Goal: Information Seeking & Learning: Learn about a topic

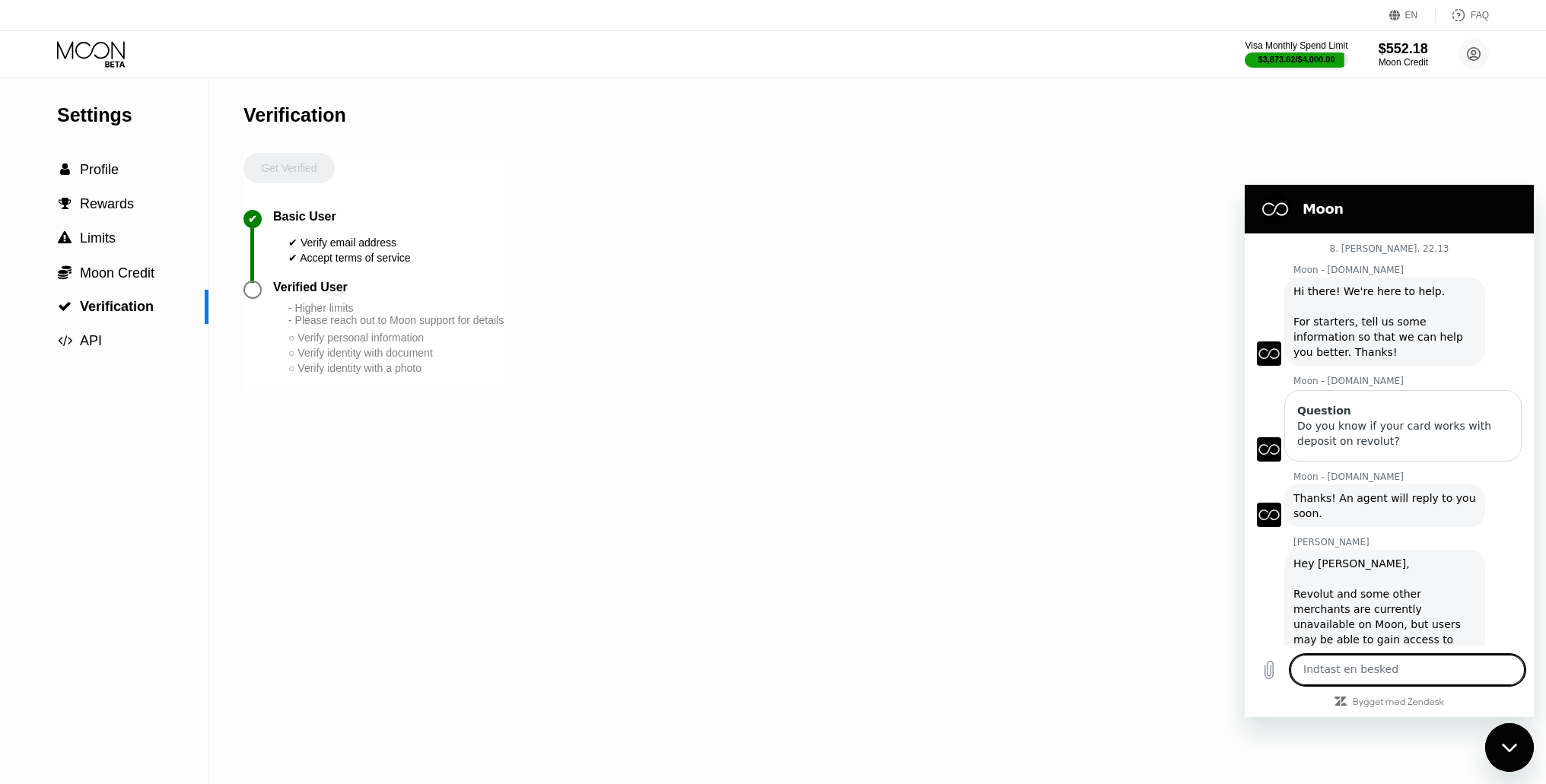
scroll to position [721, 0]
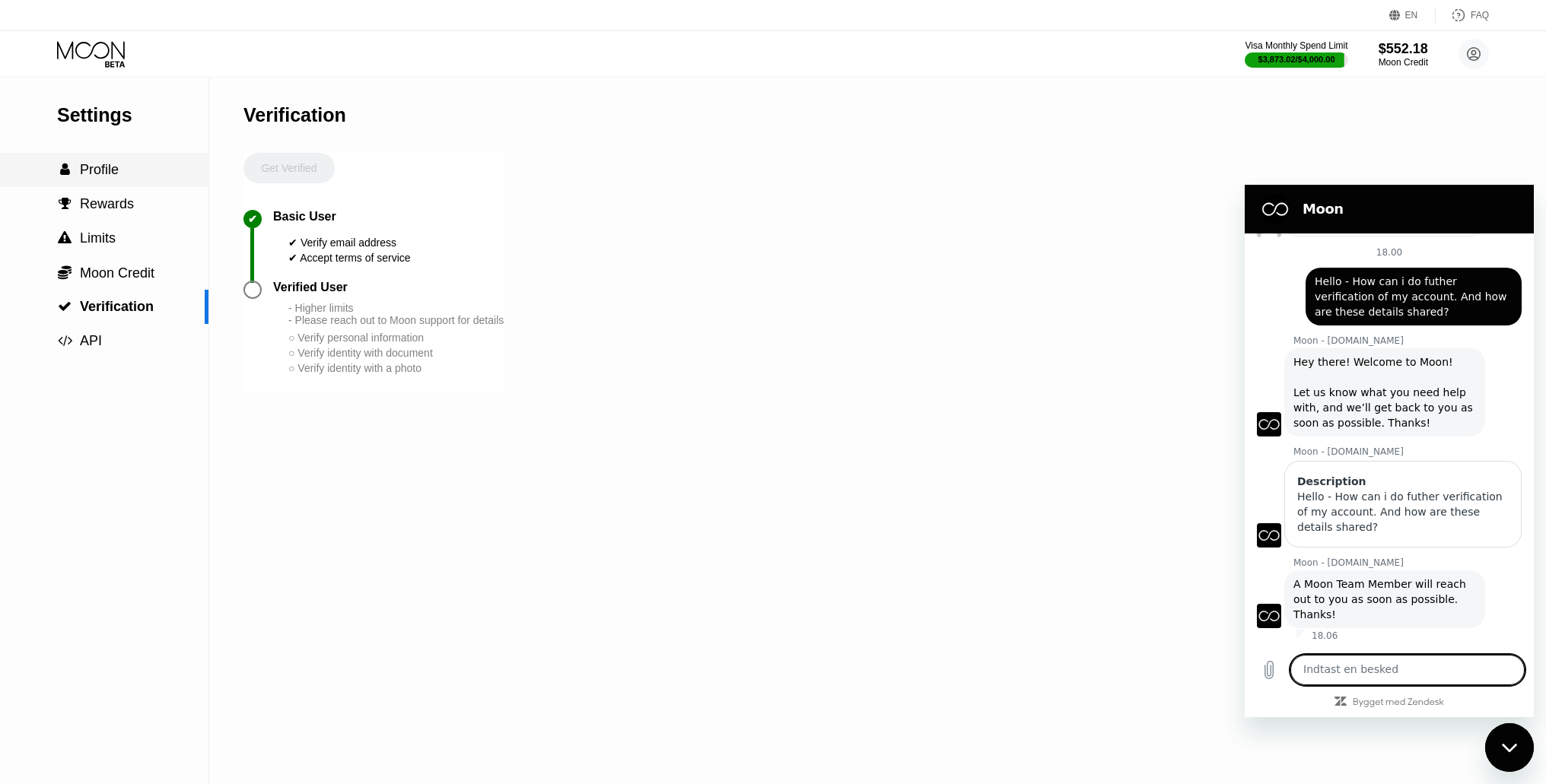
click at [82, 177] on span "Profile" at bounding box center [99, 169] width 39 height 15
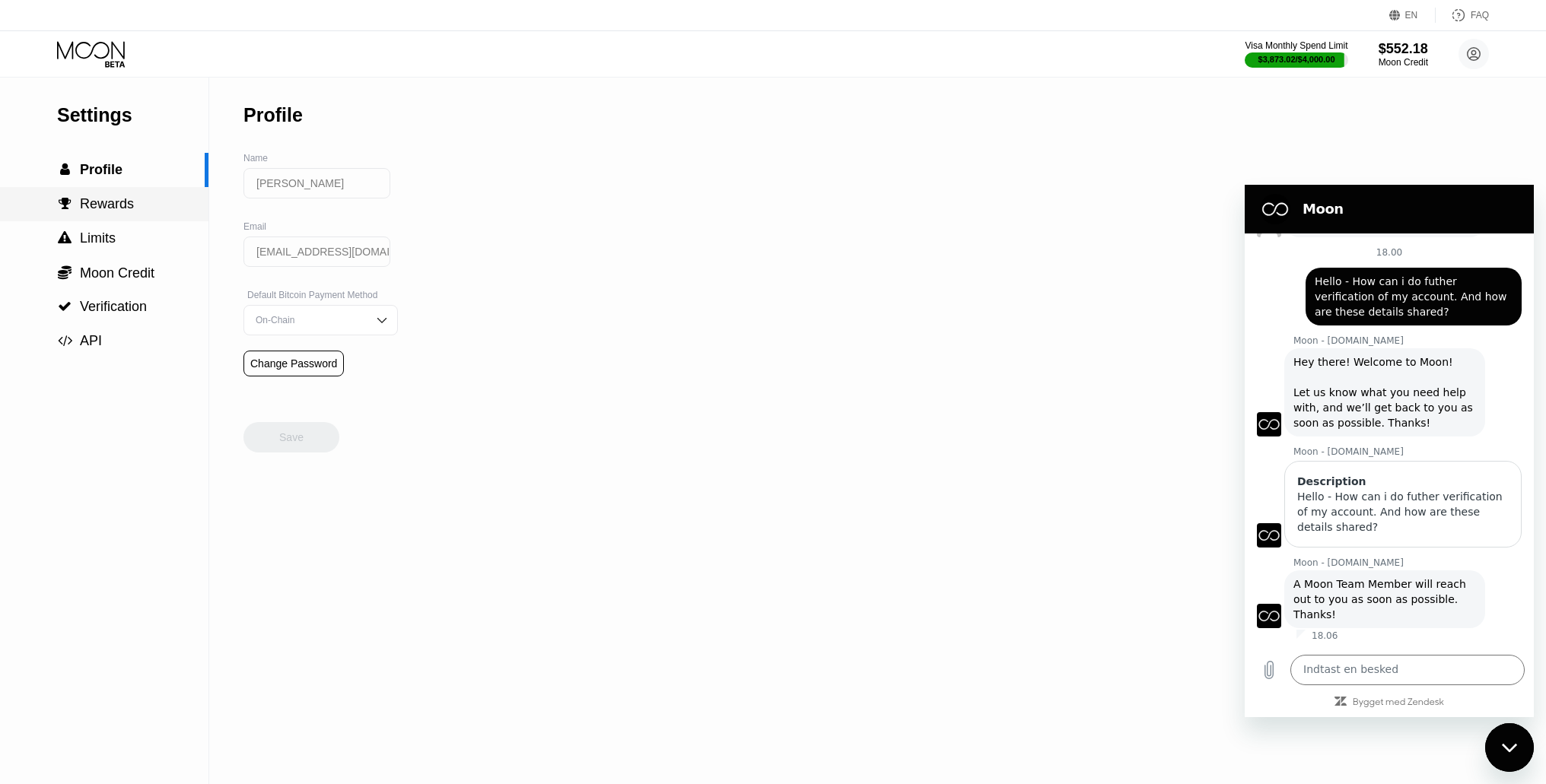
click at [88, 208] on span "Rewards" at bounding box center [107, 203] width 54 height 15
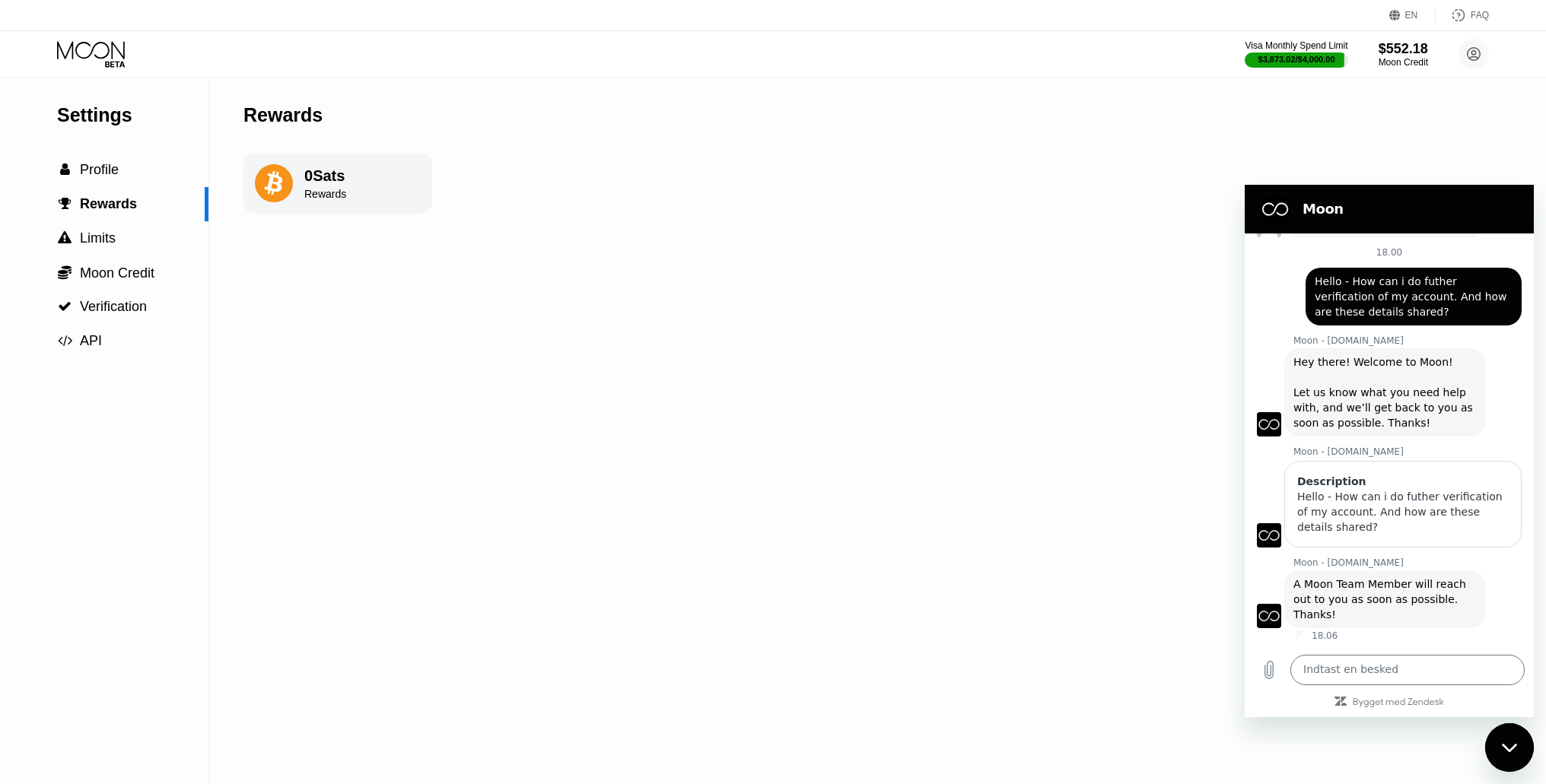
drag, startPoint x: 271, startPoint y: 184, endPoint x: 133, endPoint y: 237, distance: 147.4
click at [267, 188] on icon at bounding box center [274, 183] width 38 height 38
click at [91, 240] on span "Limits" at bounding box center [98, 238] width 36 height 15
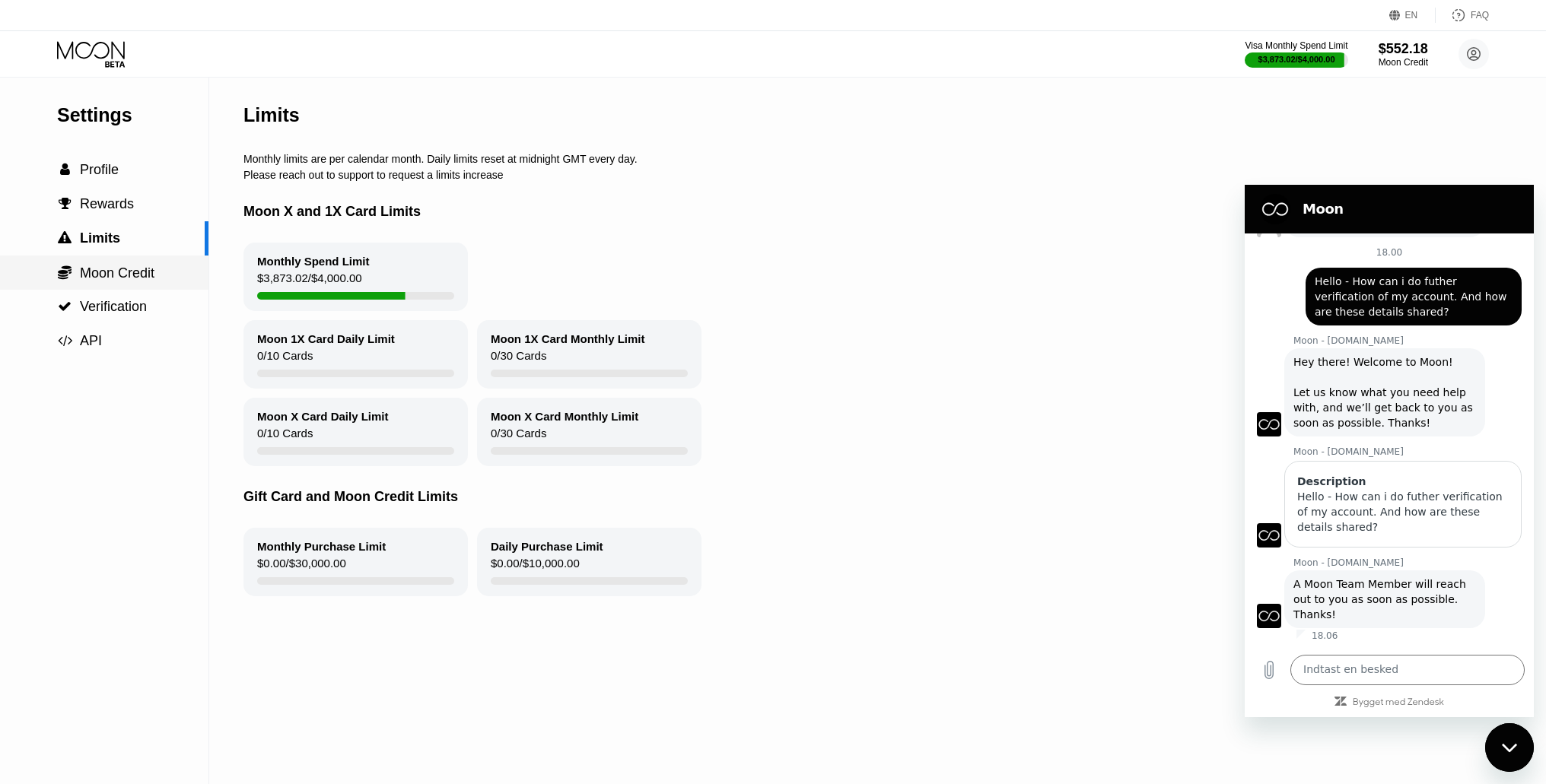
click at [105, 267] on span "Moon Credit" at bounding box center [117, 273] width 75 height 15
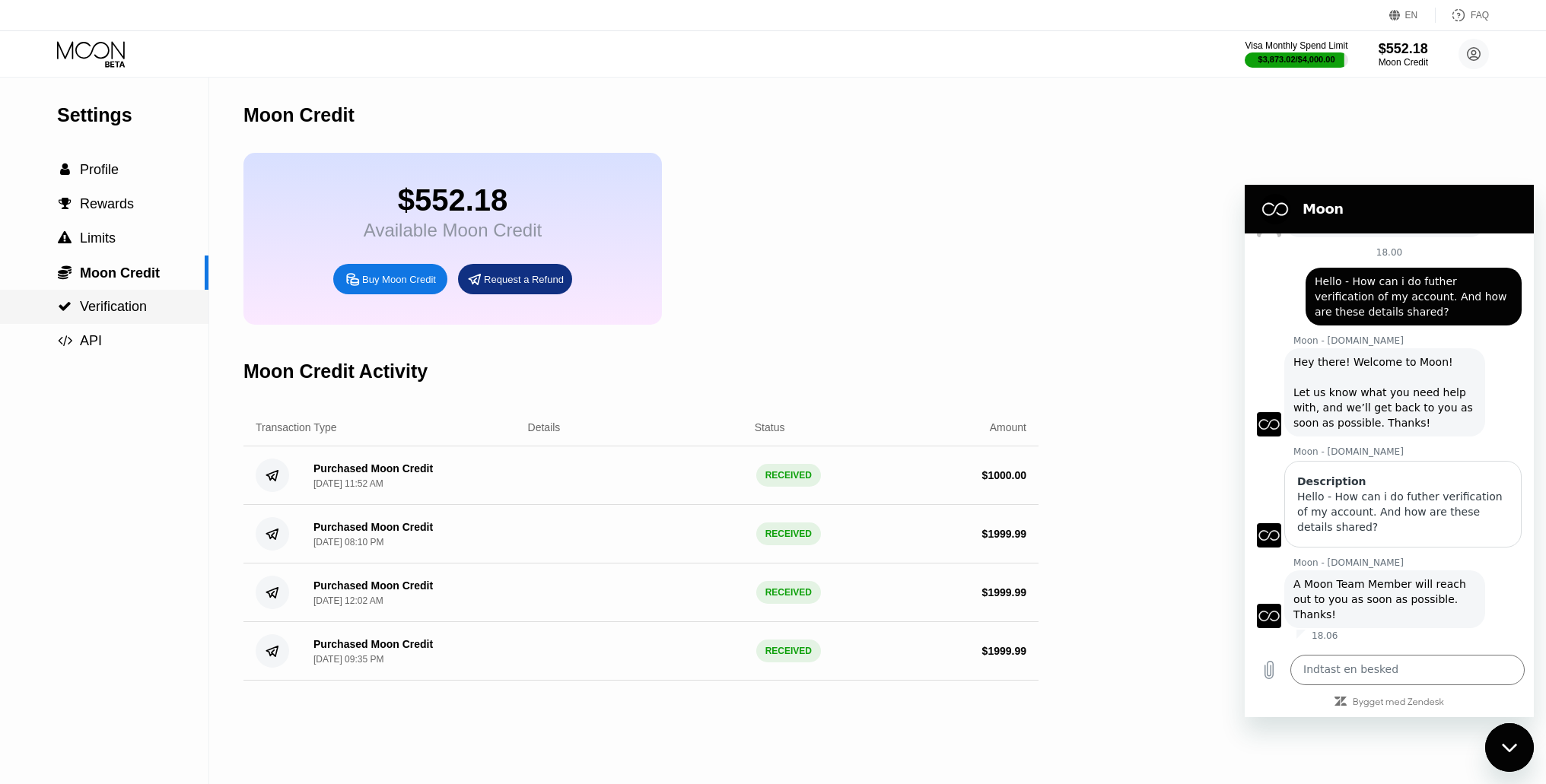
click at [134, 314] on span "Verification" at bounding box center [113, 306] width 67 height 15
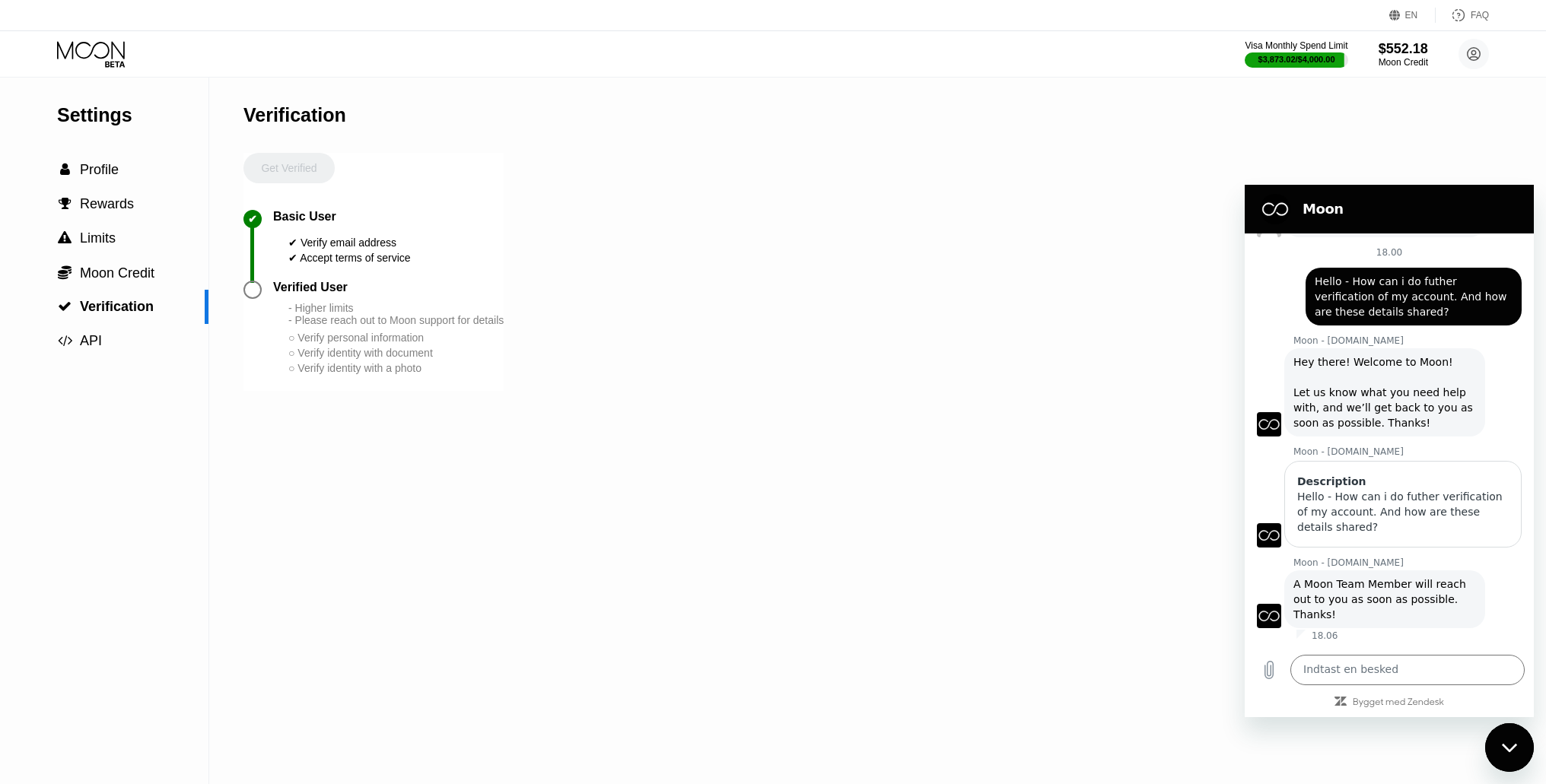
click at [1516, 756] on div "Luk messaging-vinduet" at bounding box center [1510, 748] width 46 height 46
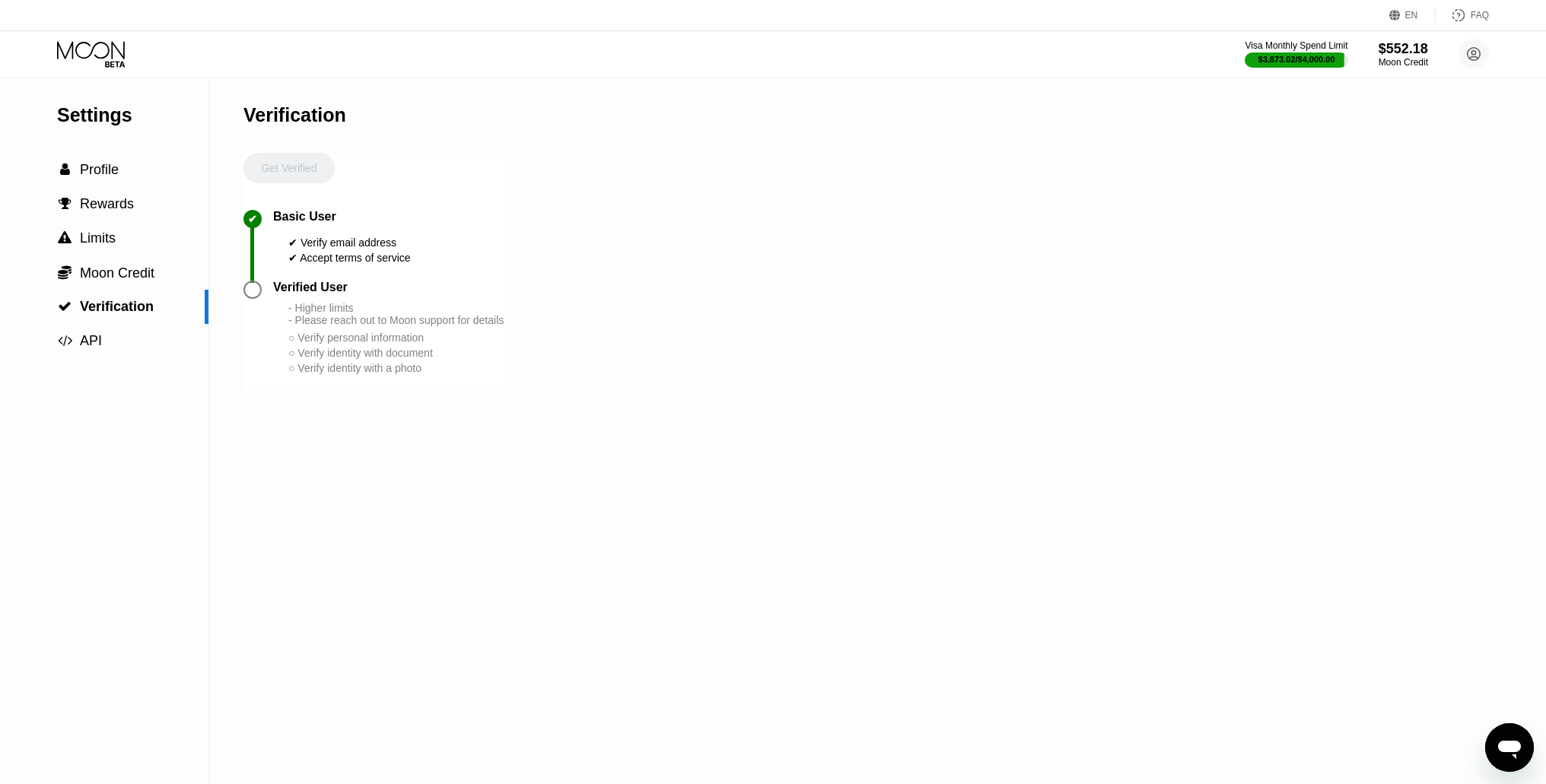
click at [1463, 18] on icon at bounding box center [1458, 15] width 15 height 15
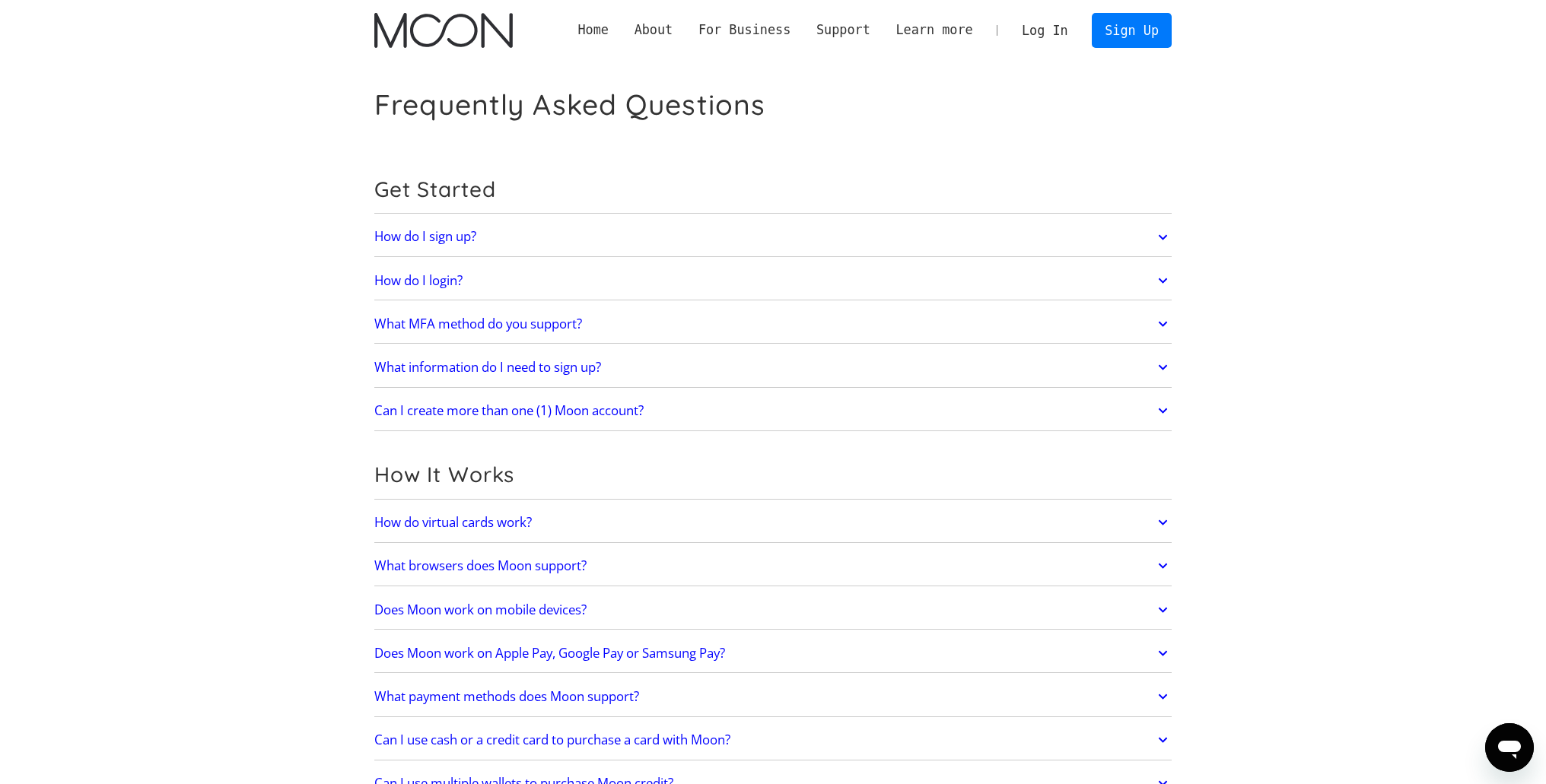
click at [1162, 323] on icon at bounding box center [1163, 323] width 18 height 27
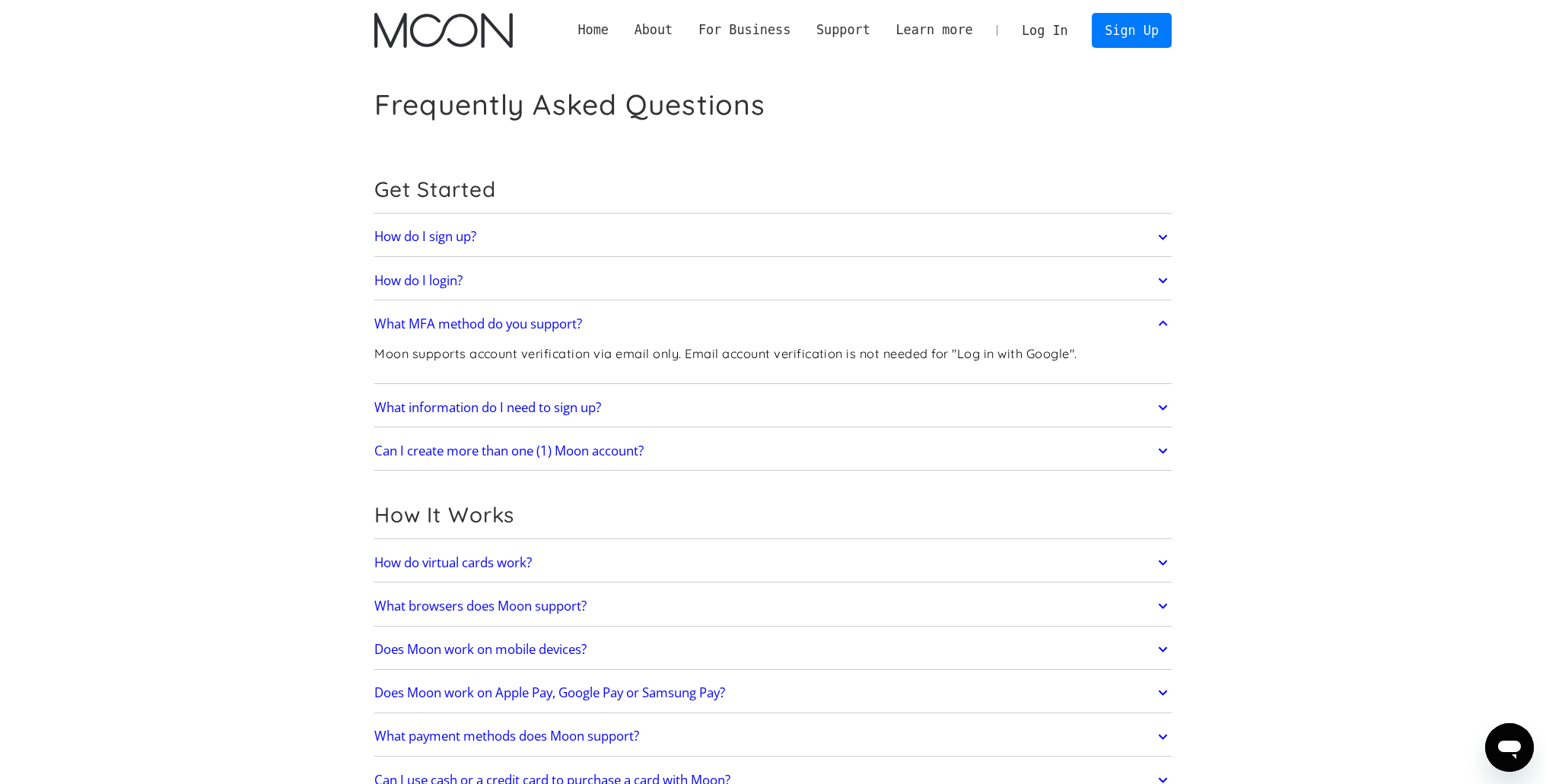
click at [1162, 323] on icon at bounding box center [1162, 323] width 9 height 5
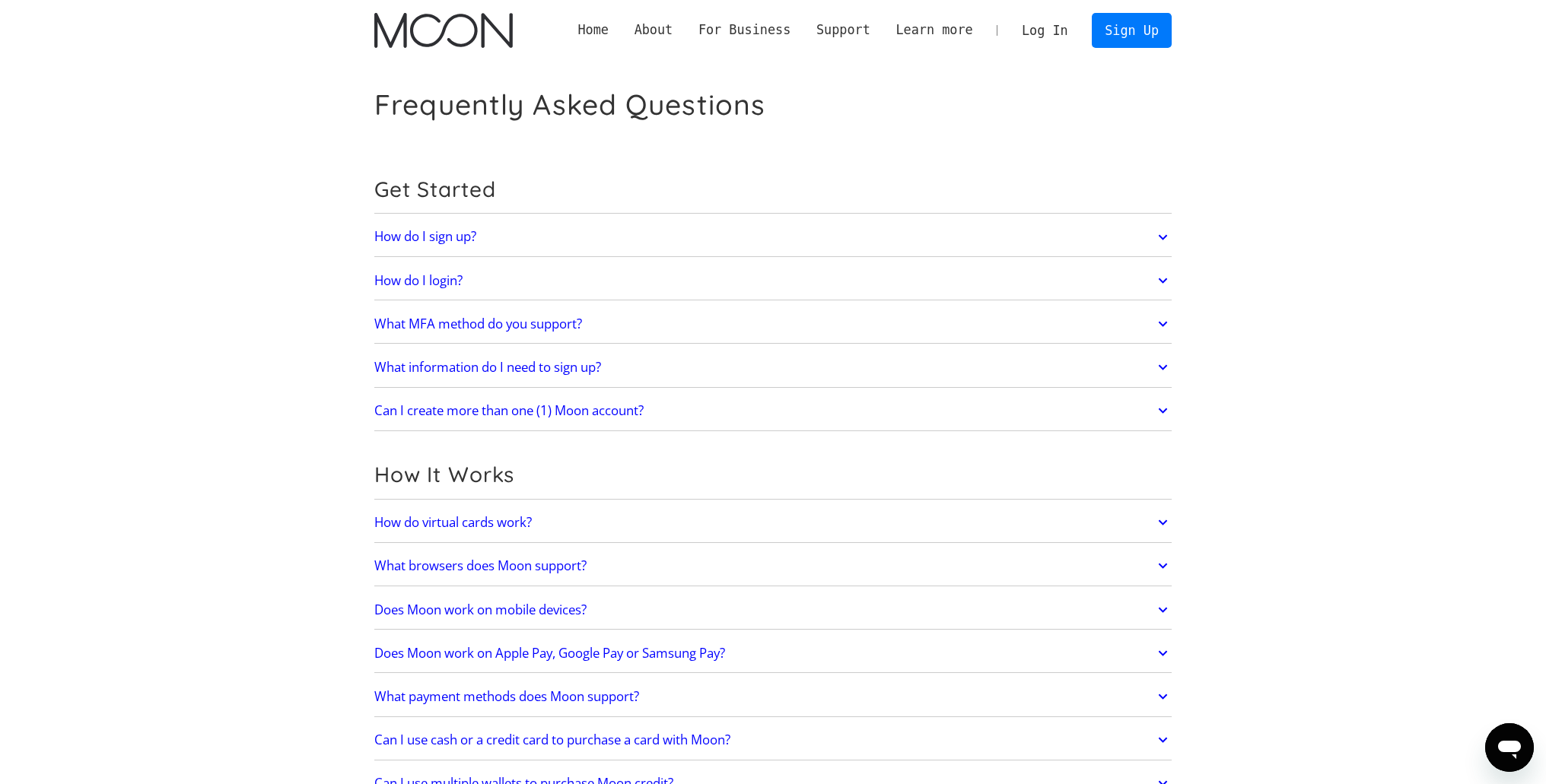
click at [1156, 364] on icon at bounding box center [1163, 367] width 18 height 27
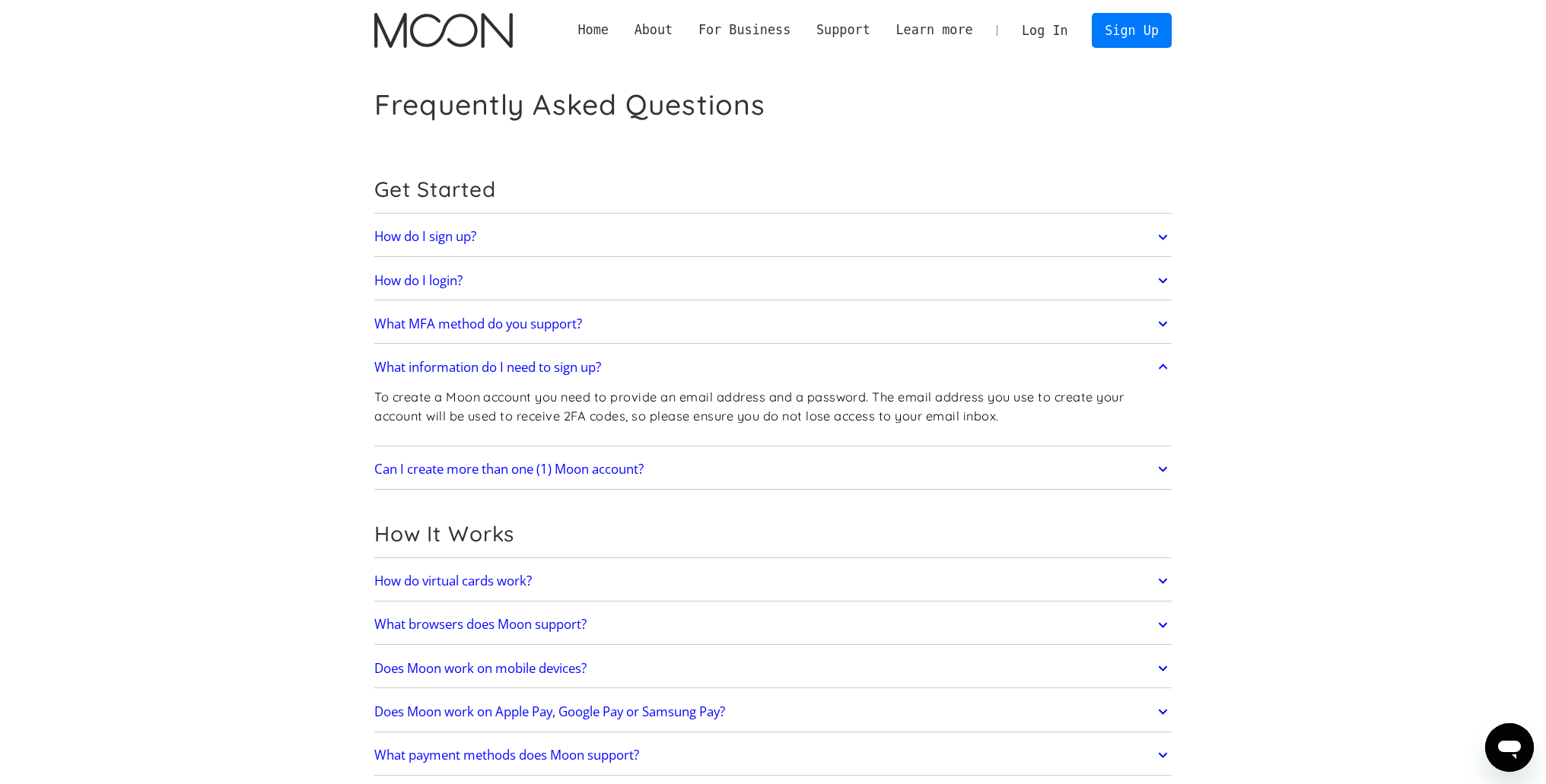
click at [1159, 364] on icon at bounding box center [1163, 367] width 18 height 27
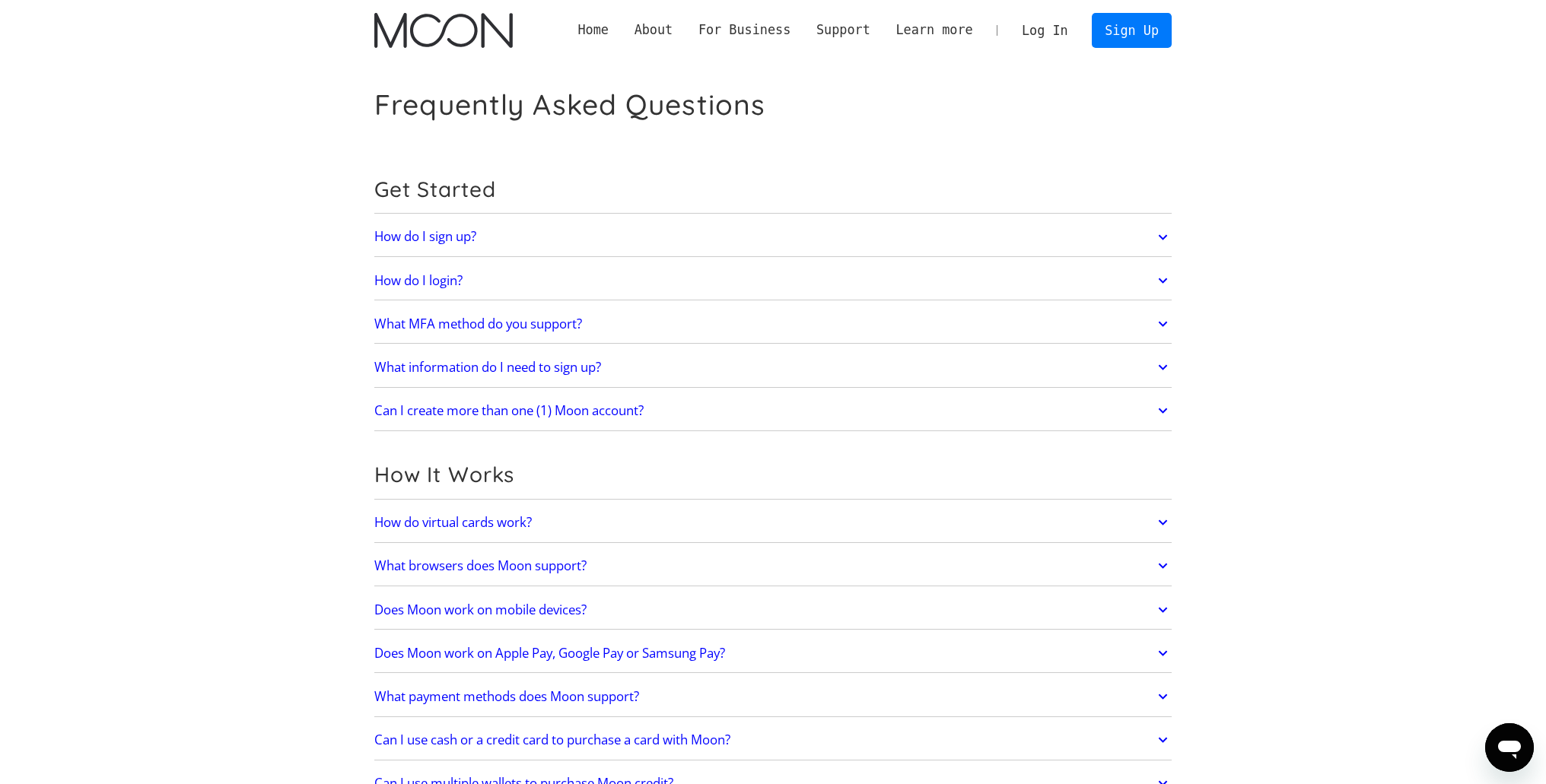
click at [1166, 407] on icon at bounding box center [1163, 410] width 18 height 27
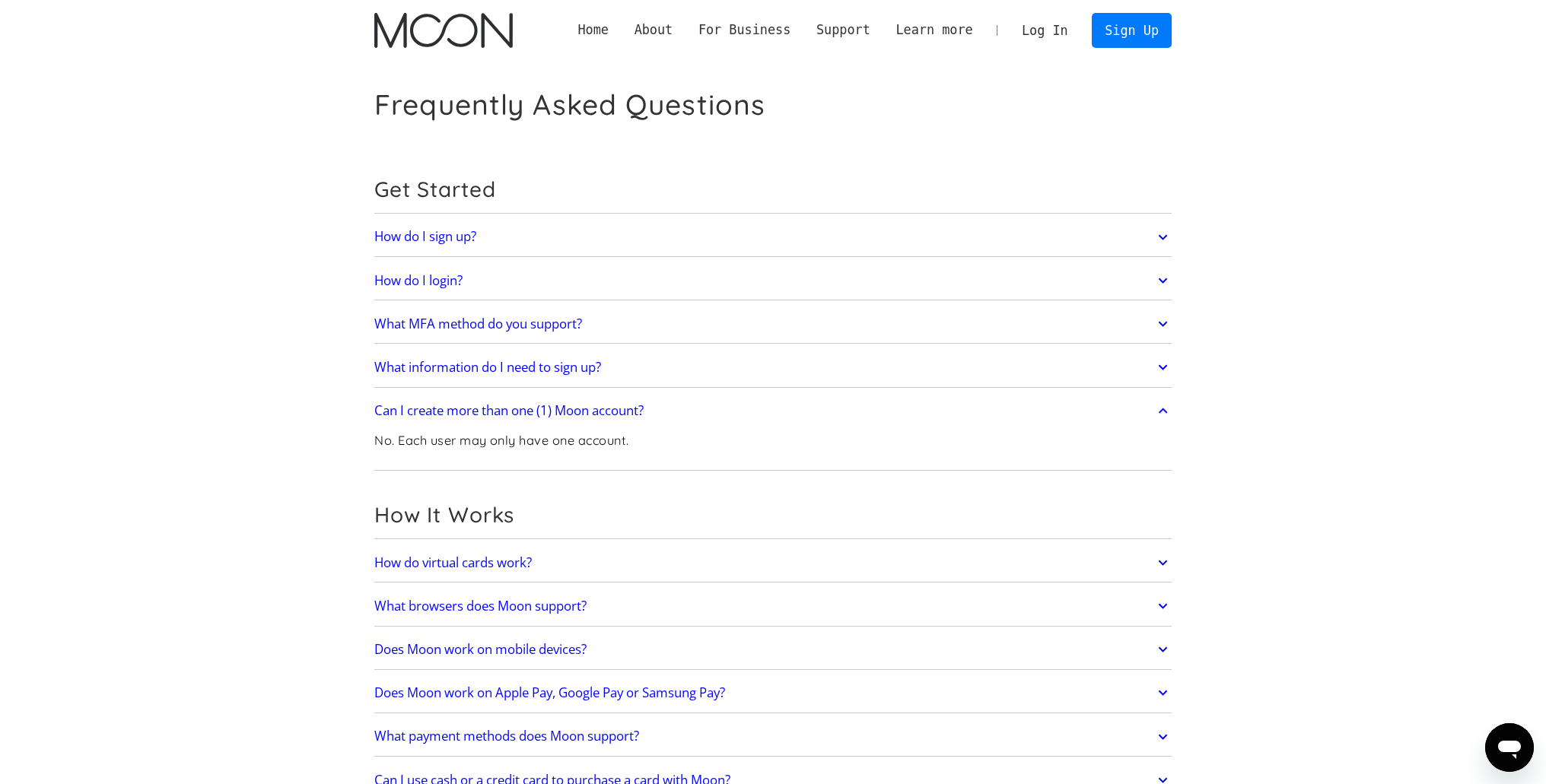
click at [1165, 407] on icon at bounding box center [1163, 410] width 18 height 27
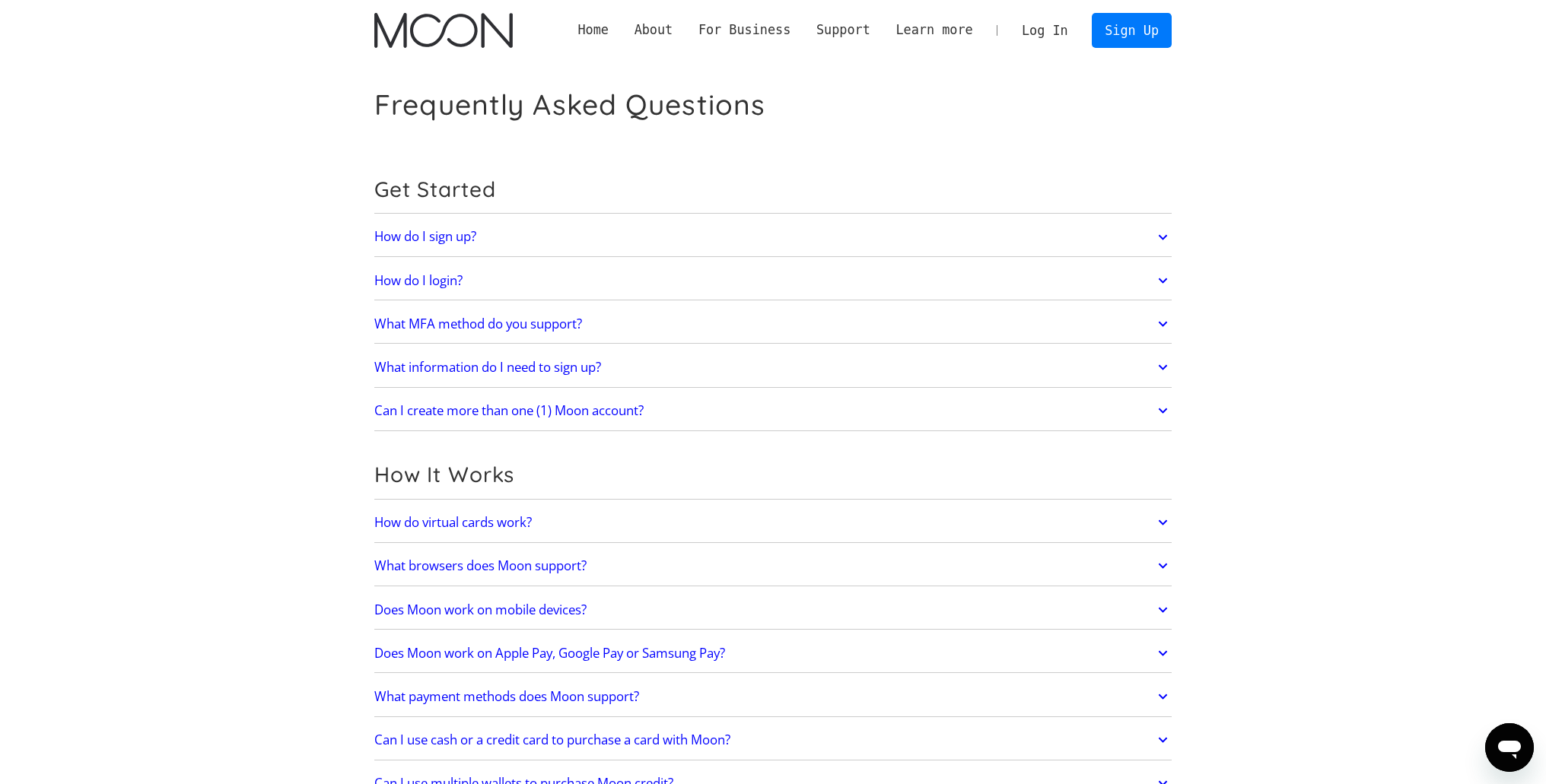
click at [1166, 520] on icon at bounding box center [1163, 522] width 18 height 27
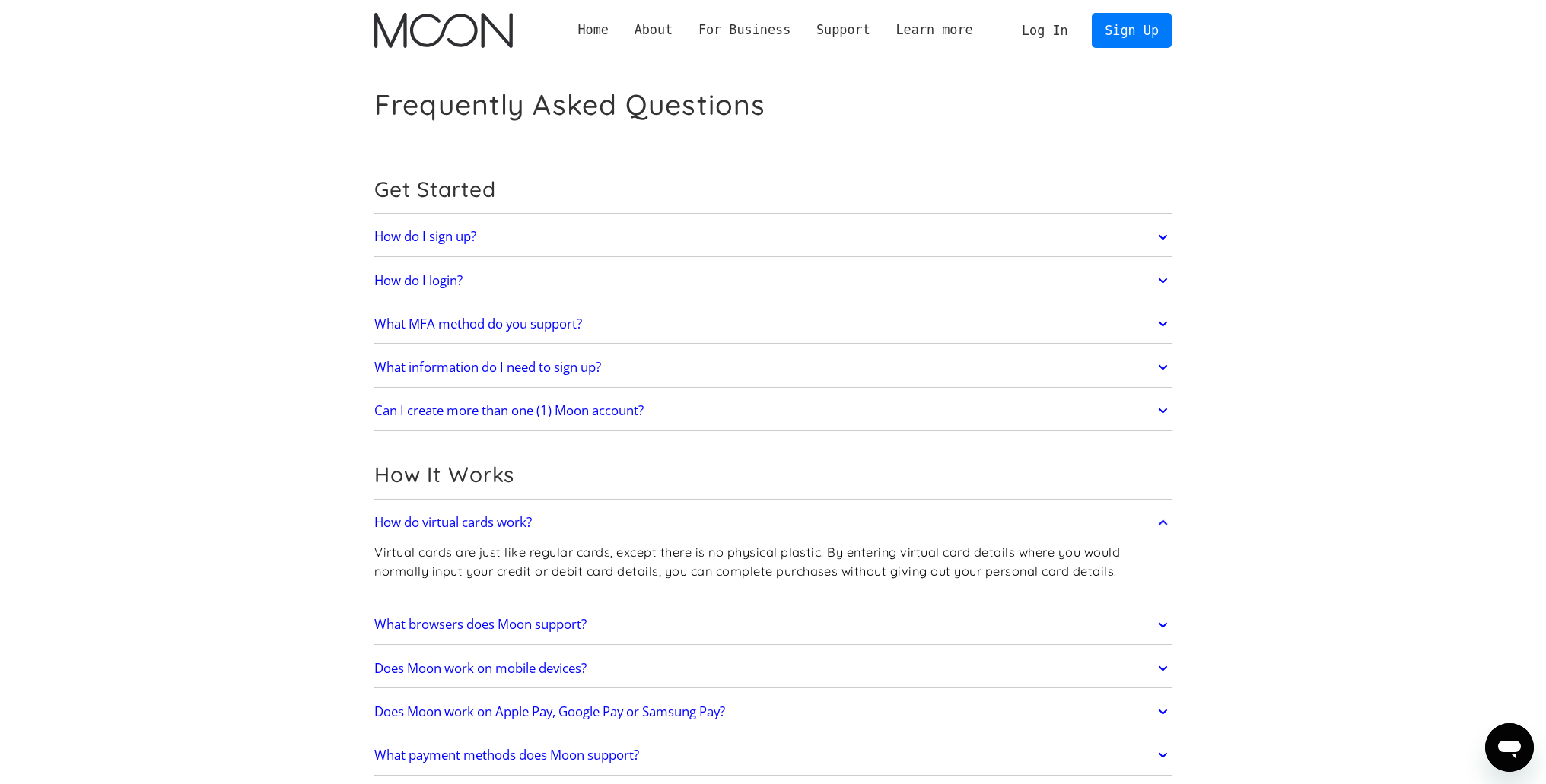
click at [1167, 515] on icon at bounding box center [1163, 522] width 18 height 27
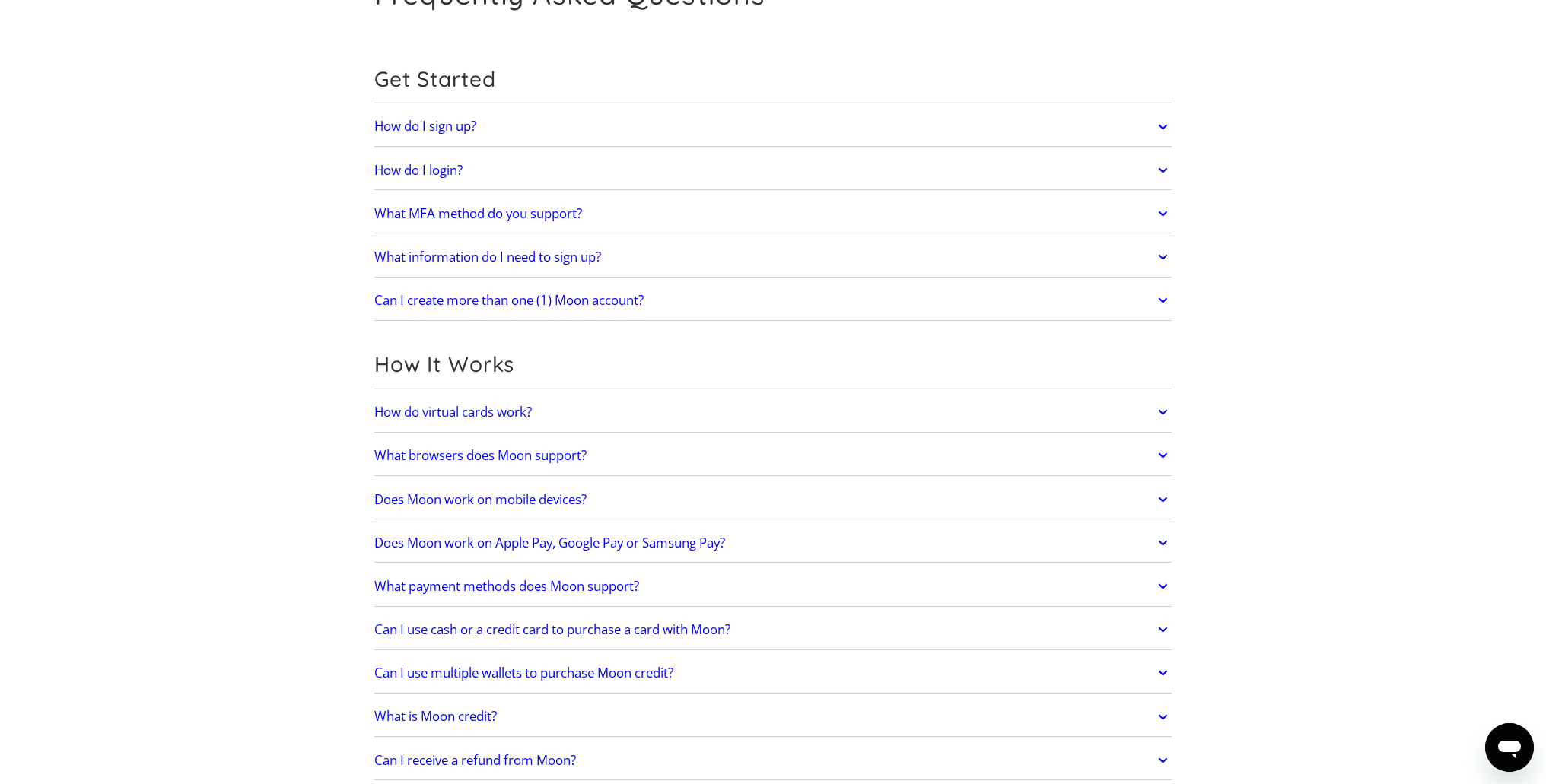
scroll to position [152, 0]
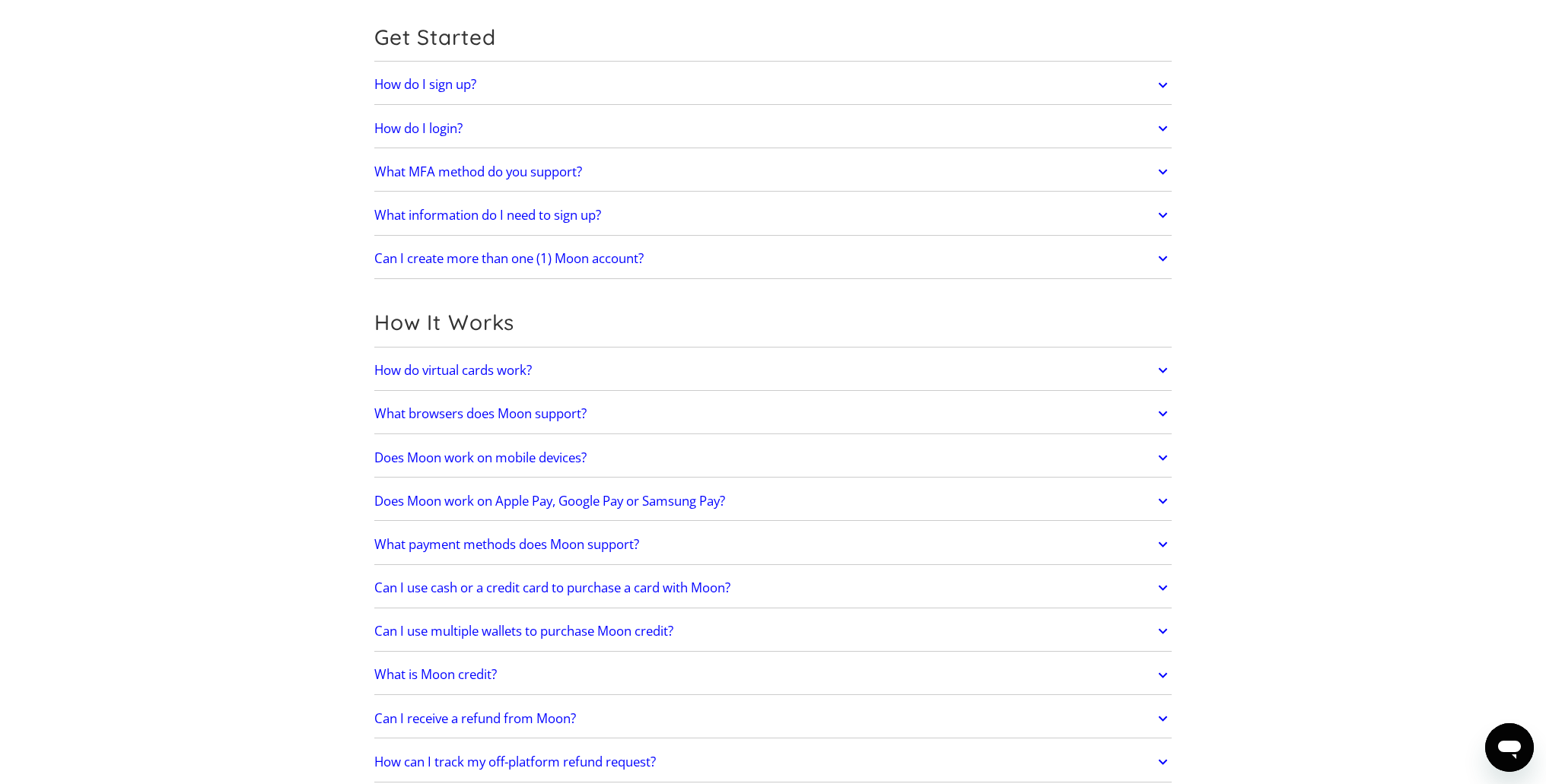
click at [1160, 504] on icon at bounding box center [1163, 501] width 18 height 27
